Goal: Task Accomplishment & Management: Manage account settings

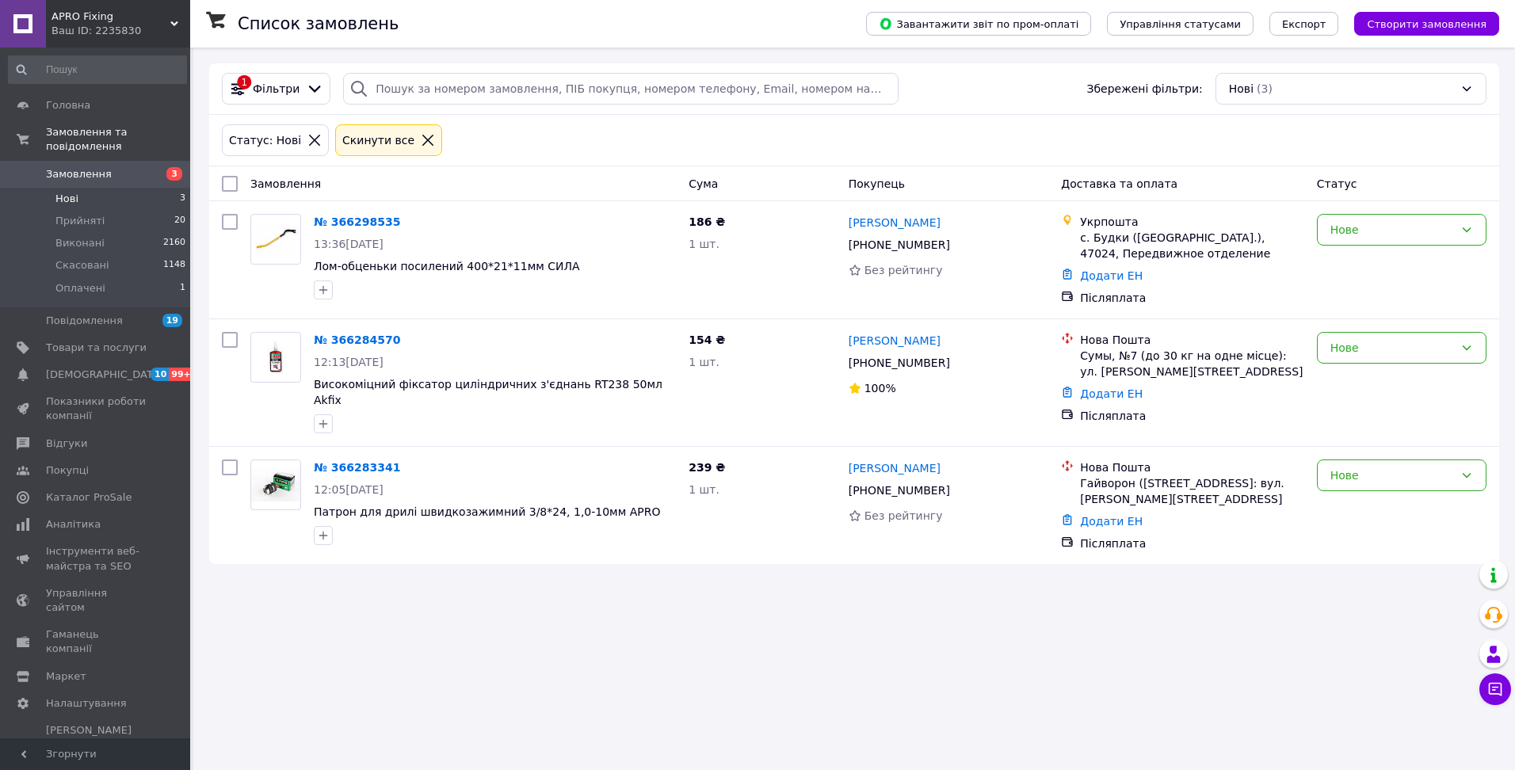
click at [163, 16] on span "APRO Fixing" at bounding box center [111, 17] width 119 height 14
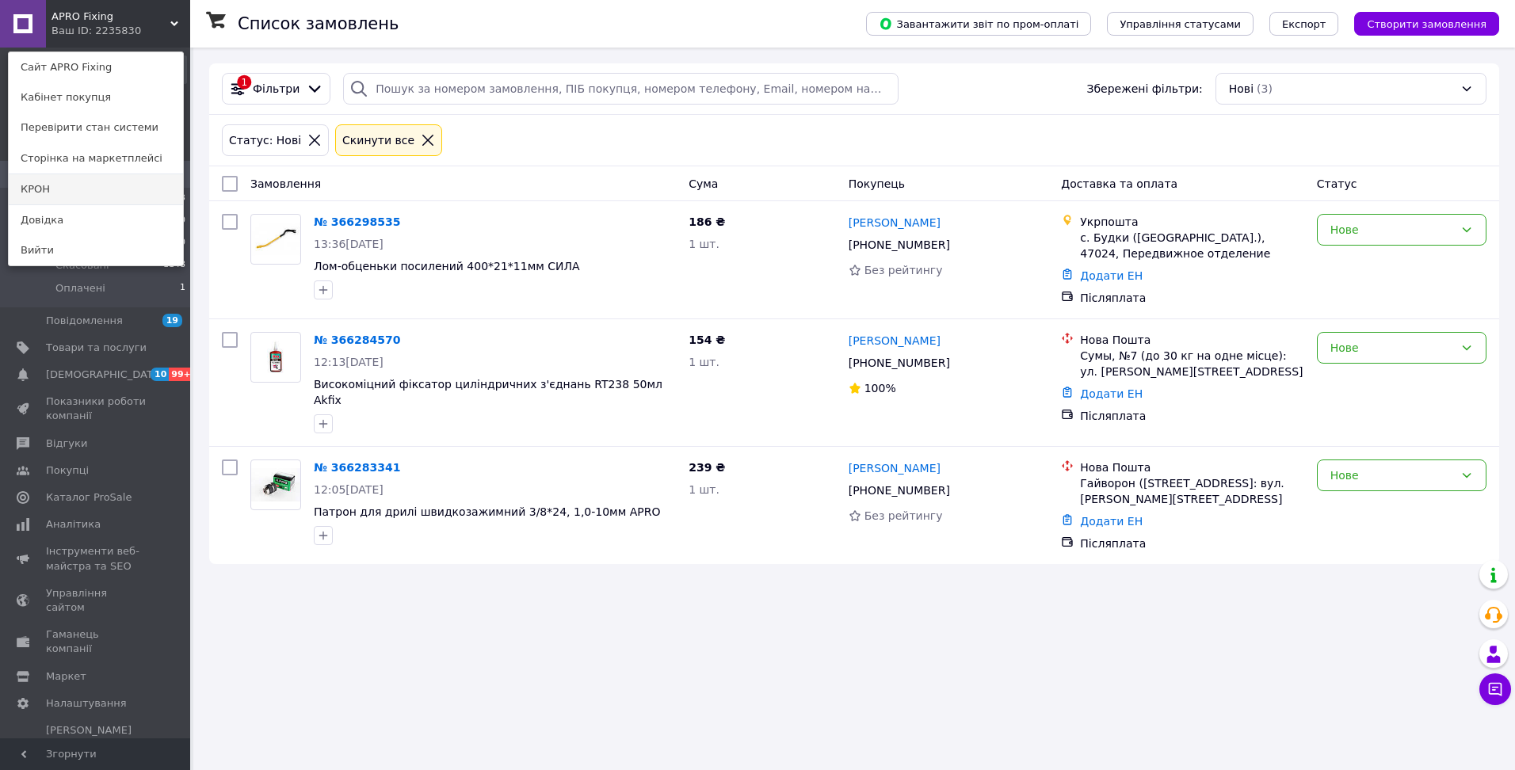
click at [98, 191] on link "КРОН" at bounding box center [96, 189] width 174 height 30
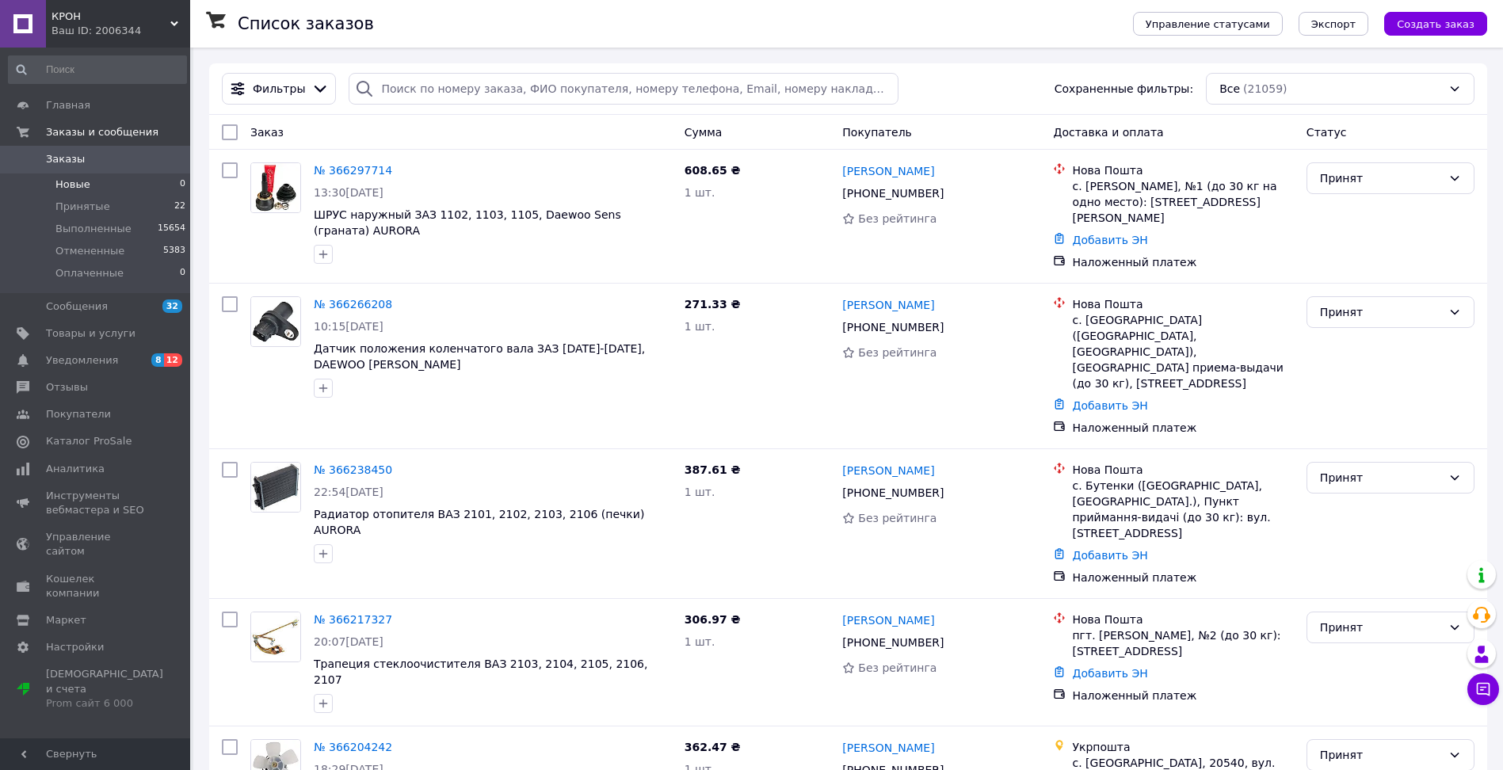
click at [95, 184] on li "Новые 0" at bounding box center [97, 185] width 195 height 22
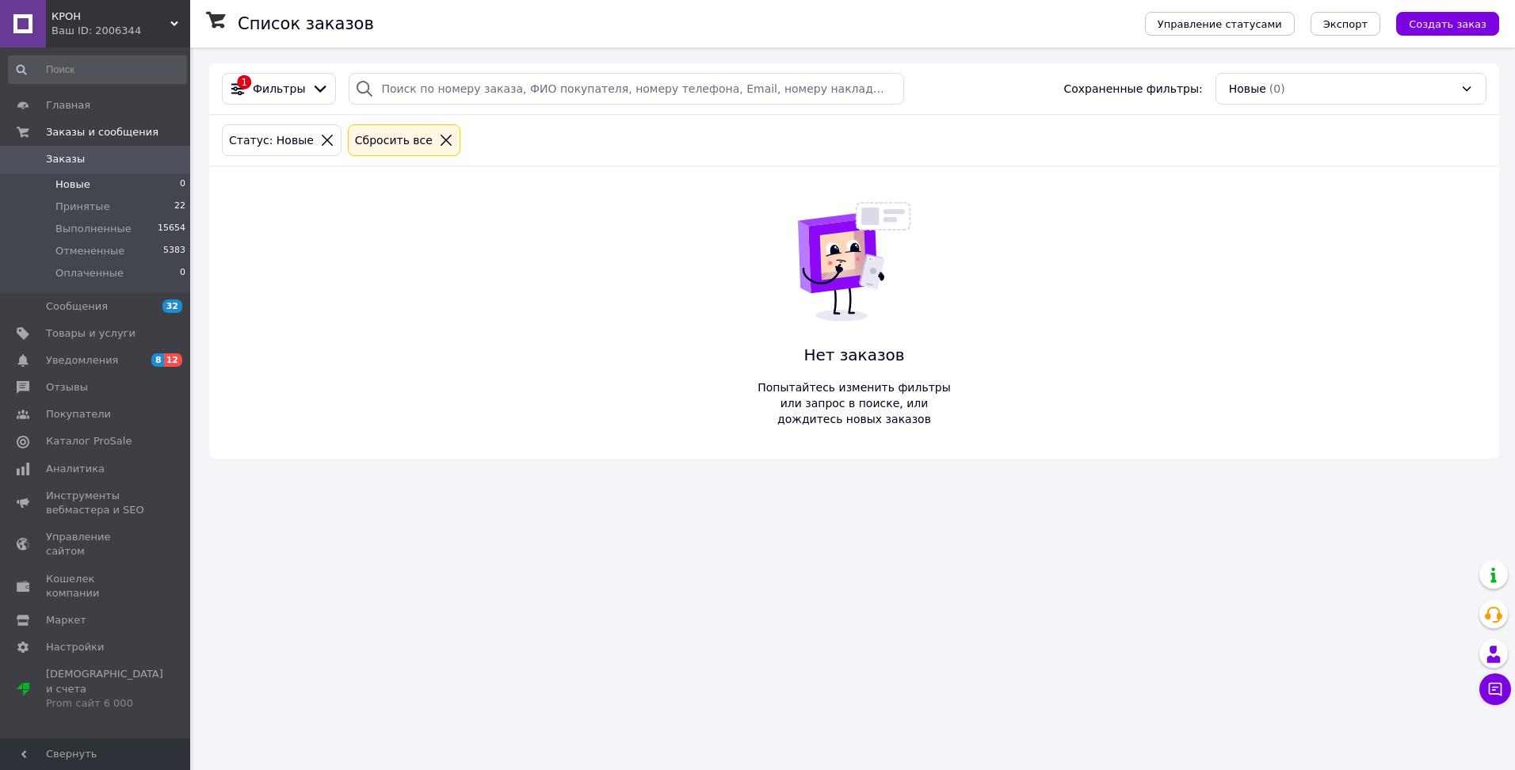
click at [172, 17] on div "КРОН Ваш ID: 2006344" at bounding box center [118, 24] width 144 height 48
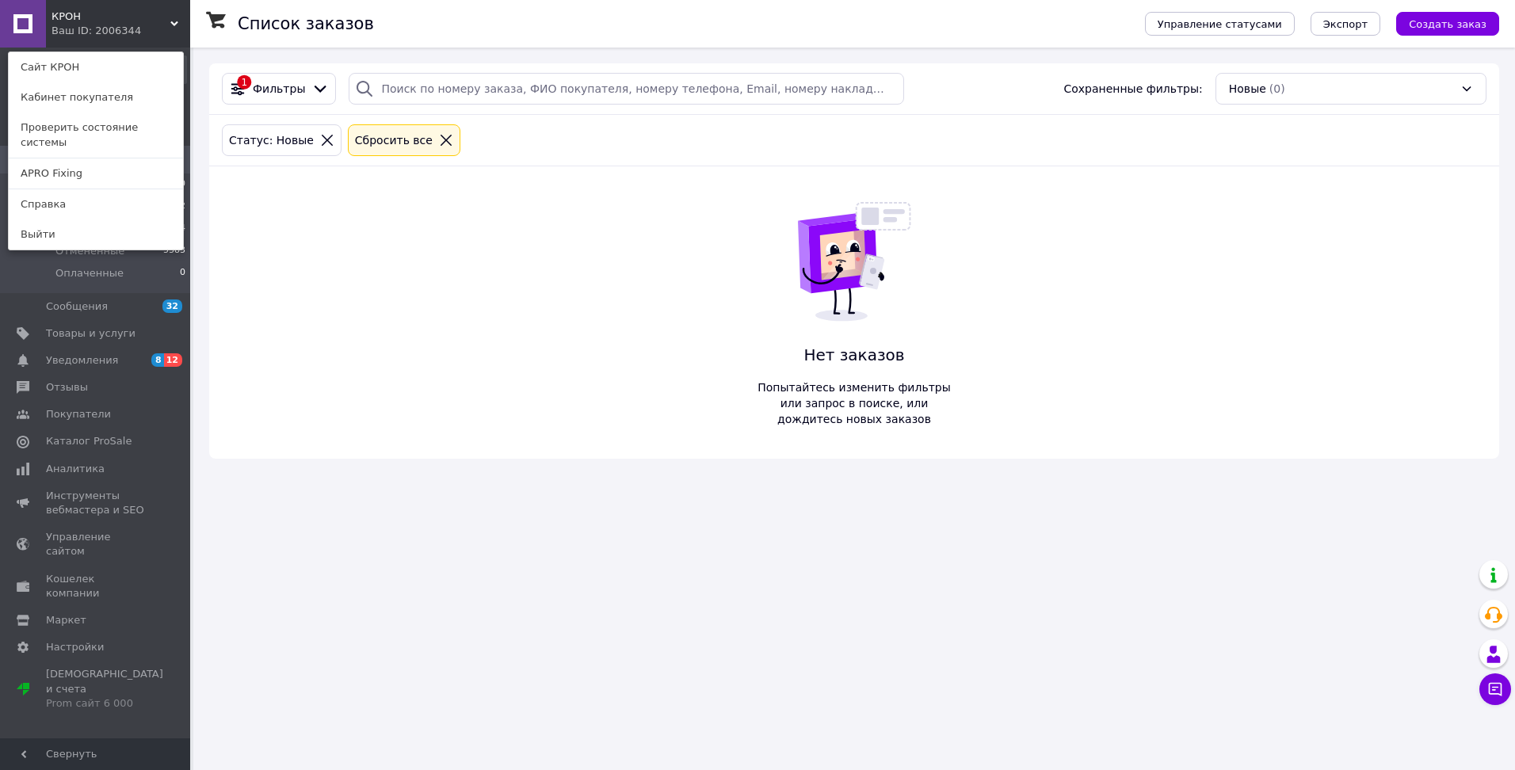
click at [93, 160] on link "APRO Fixing" at bounding box center [96, 174] width 174 height 30
